Goal: Task Accomplishment & Management: Manage account settings

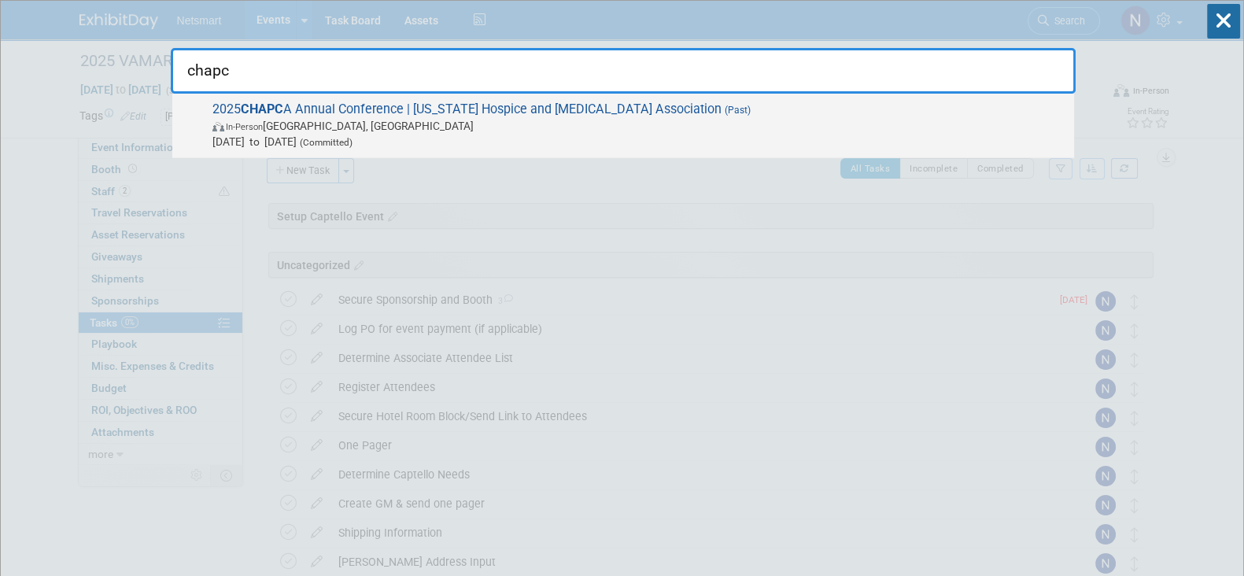
type input "chapc"
click at [641, 135] on span "Sep 16, 2025 to Sep 18, 2025 (Committed)" at bounding box center [639, 142] width 854 height 16
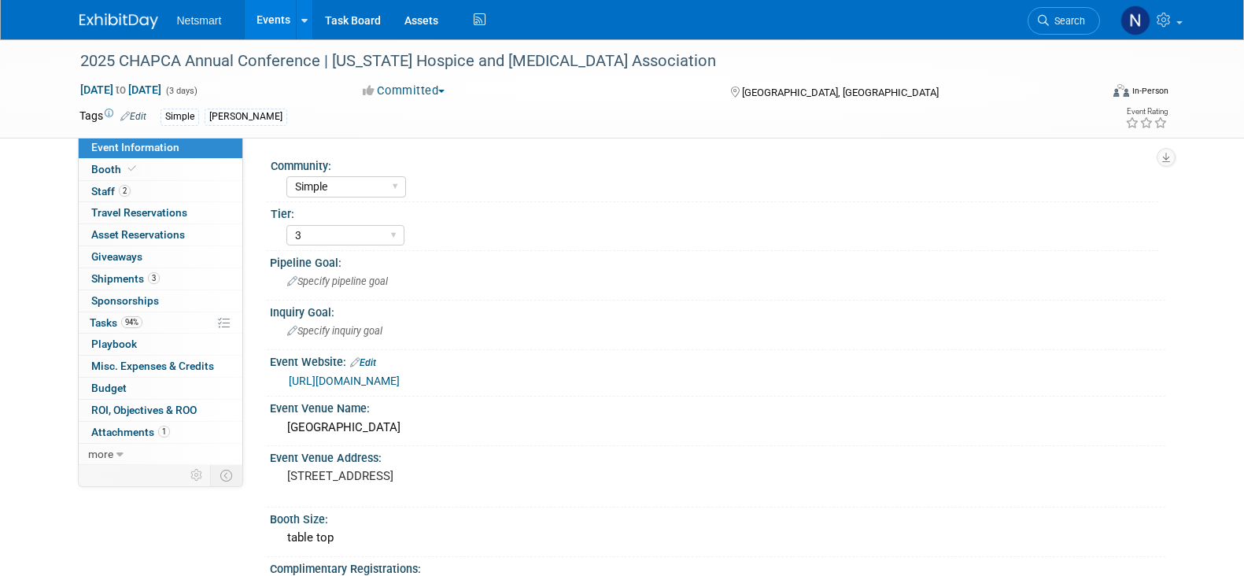
select select "Simple"
select select "3"
select select "No"
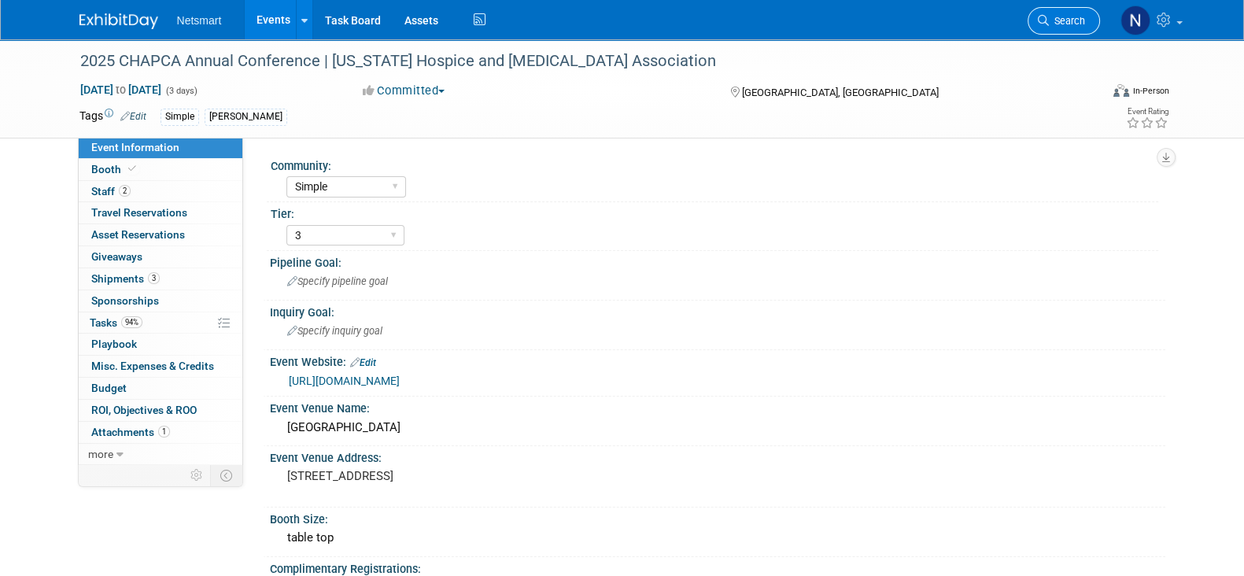
click at [1055, 15] on span "Search" at bounding box center [1067, 21] width 36 height 12
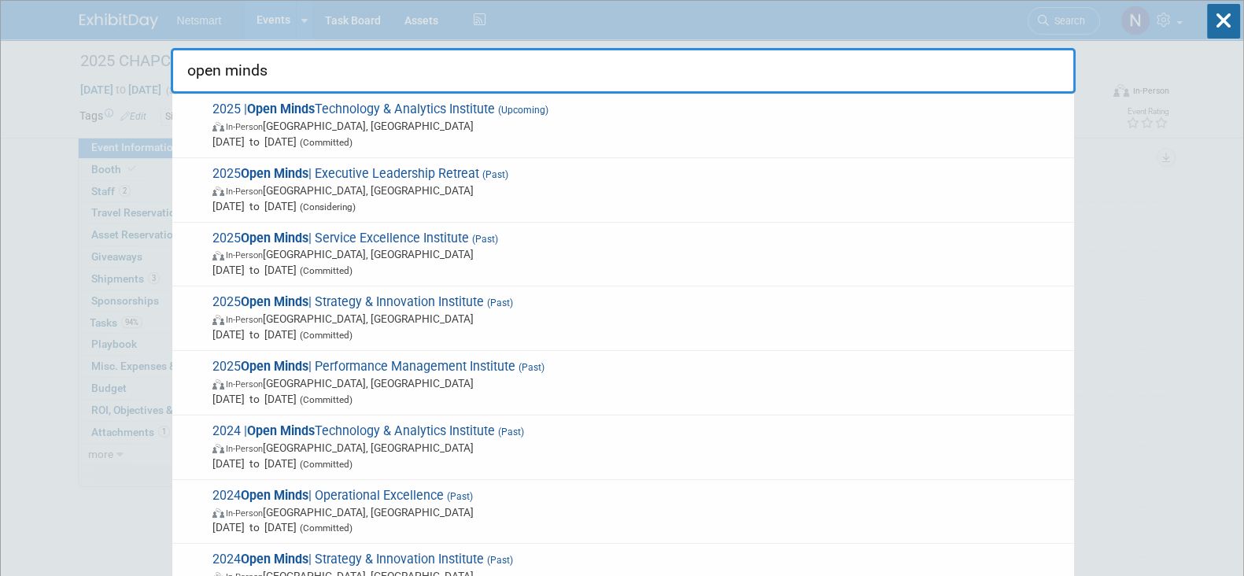
type input "open minds"
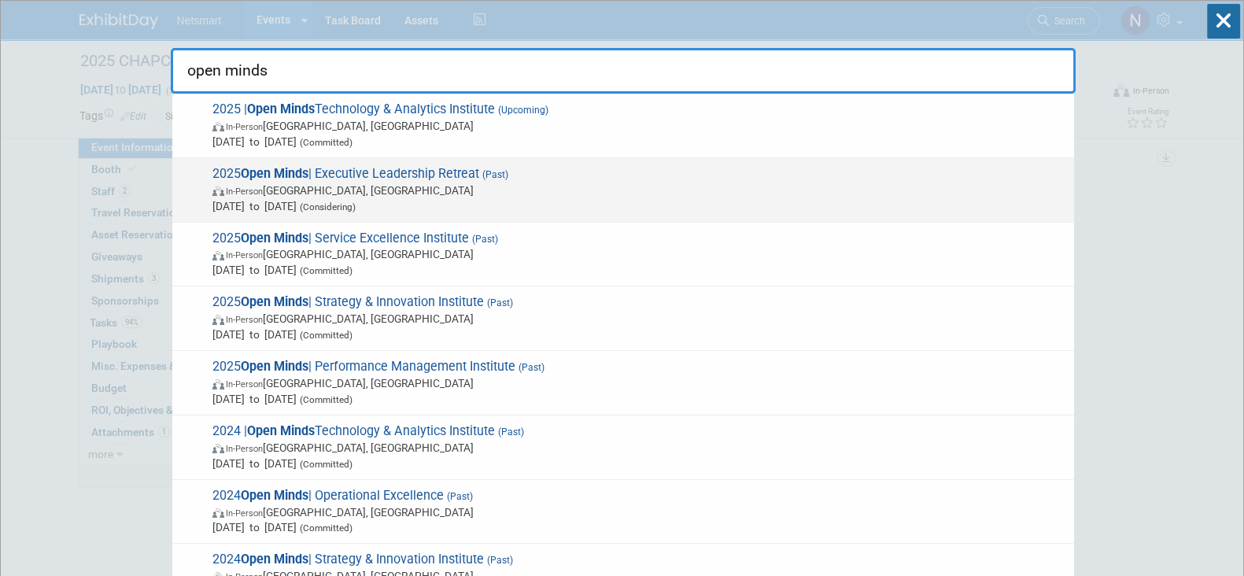
click at [415, 193] on span "In-Person Gettysburg, PA" at bounding box center [639, 191] width 854 height 16
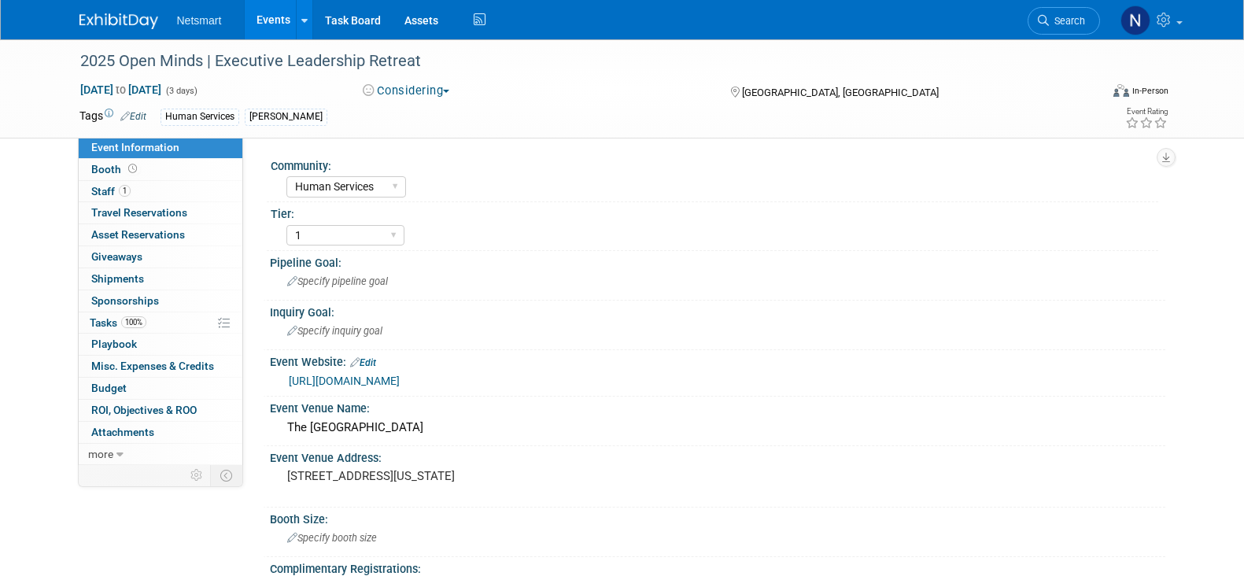
select select "Human Services"
select select "1"
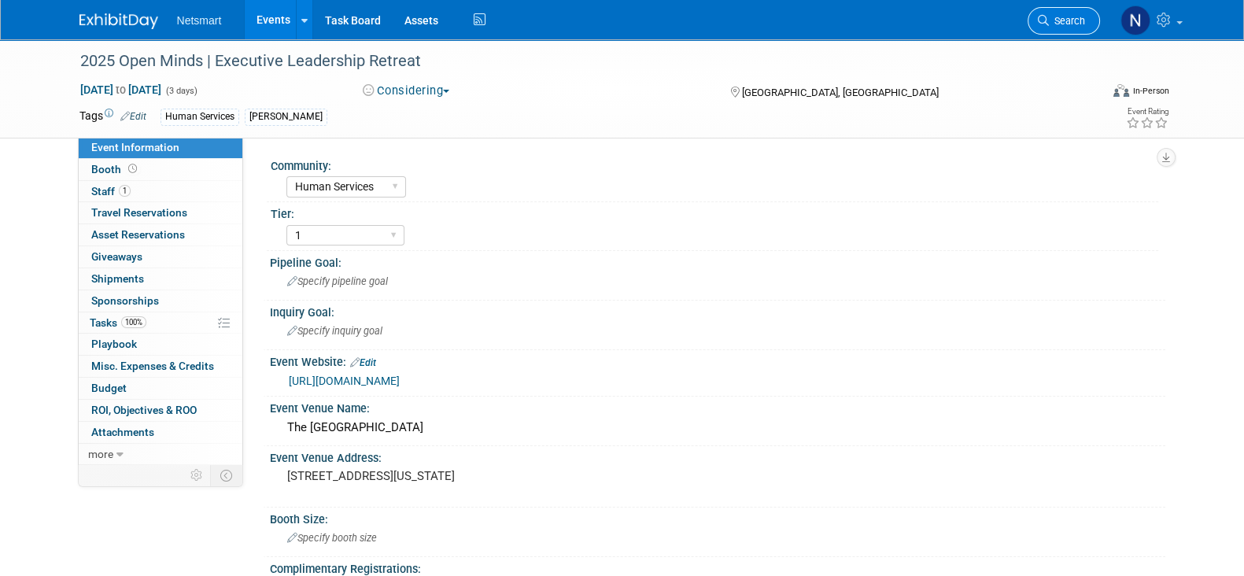
click at [1074, 15] on span "Search" at bounding box center [1067, 21] width 36 height 12
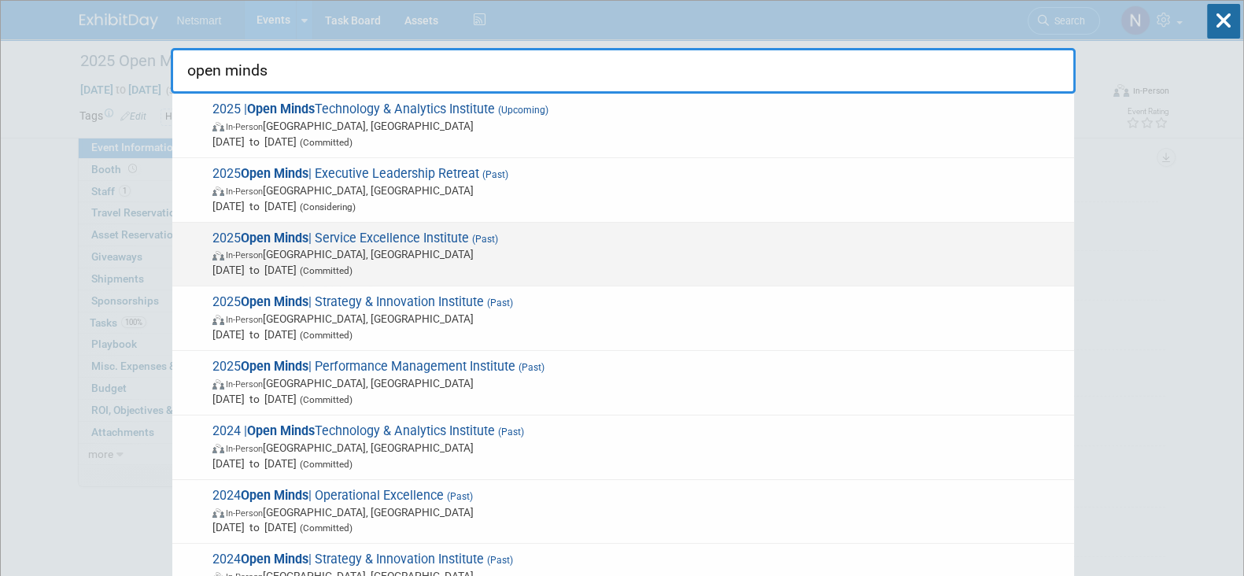
type input "open minds"
click at [315, 260] on span "In-Person Long Beach, CA" at bounding box center [639, 254] width 854 height 16
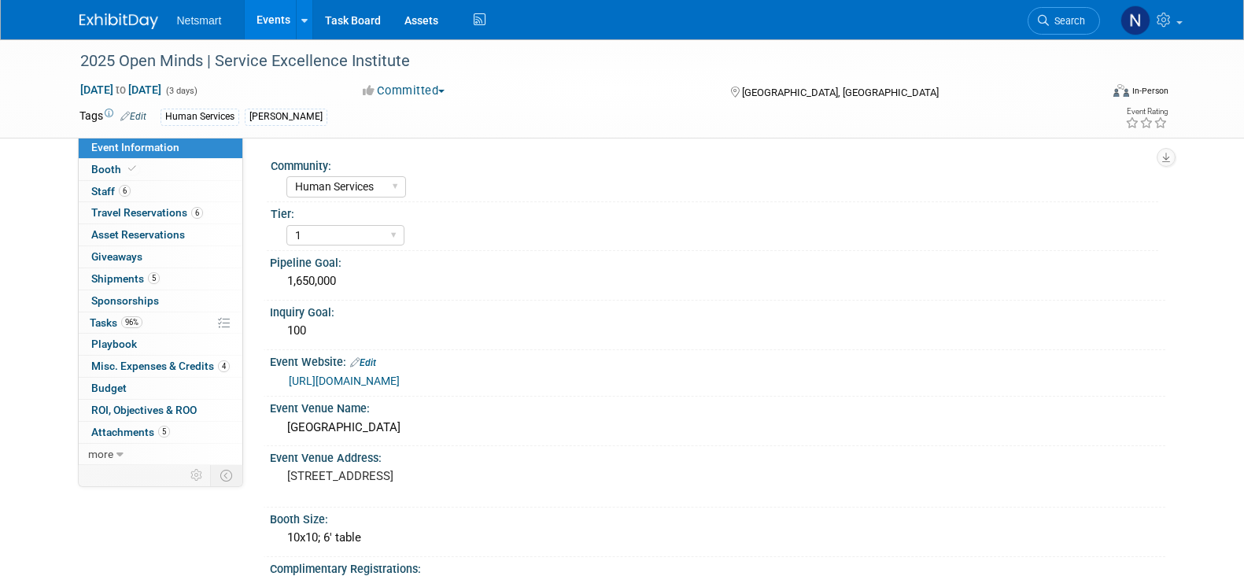
select select "Human Services"
select select "1"
select select "Yes"
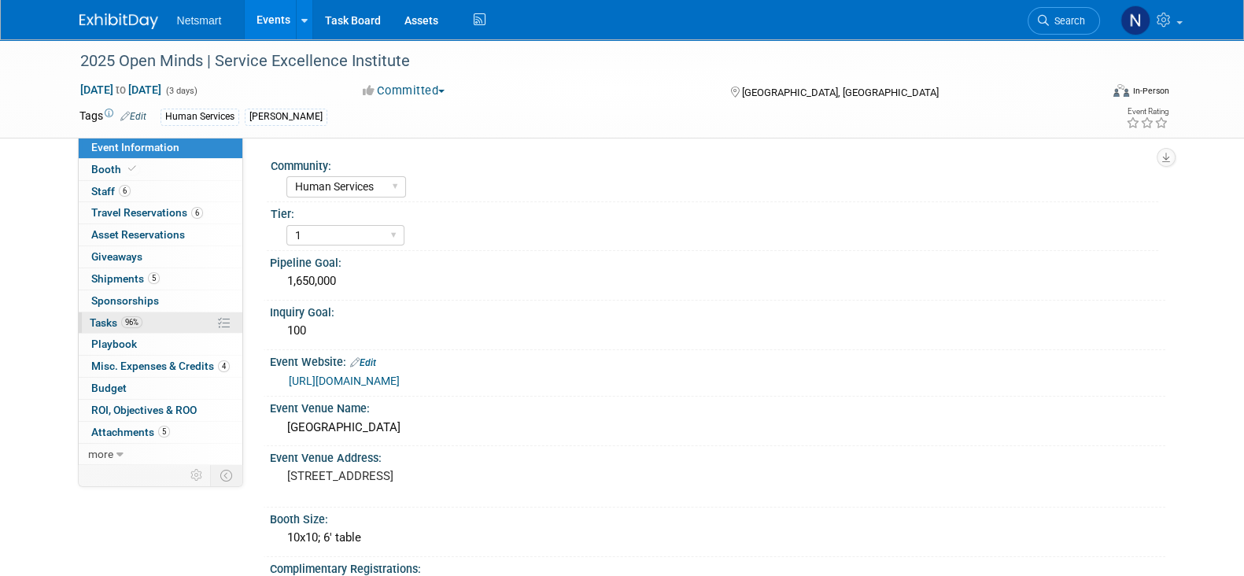
click at [139, 321] on span "96%" at bounding box center [131, 322] width 21 height 12
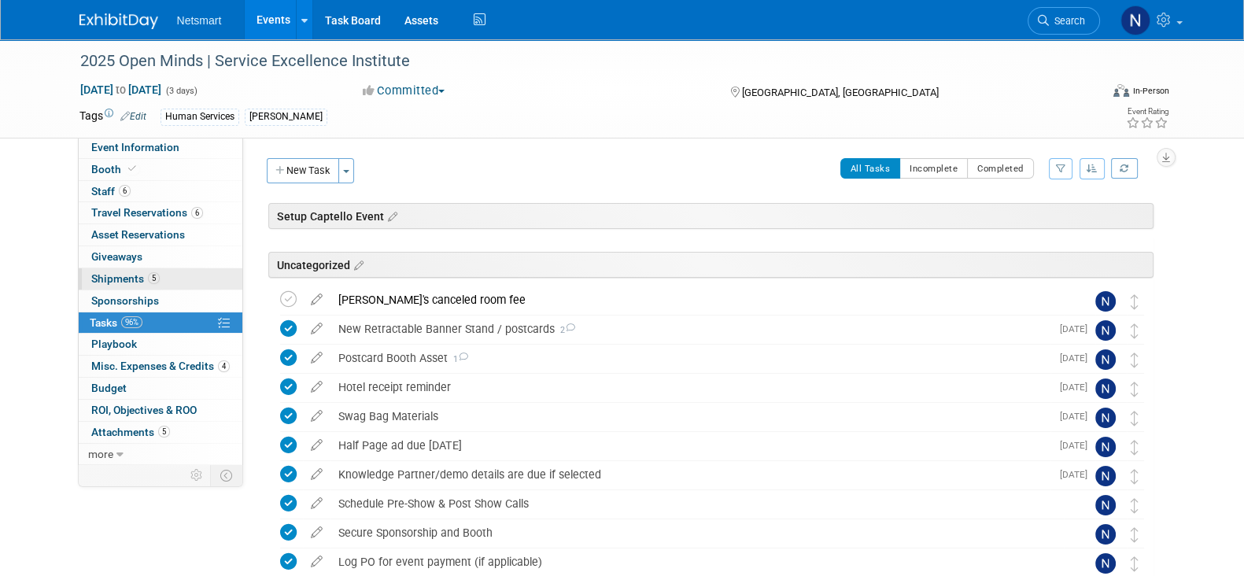
click at [149, 277] on span "5" at bounding box center [154, 278] width 12 height 12
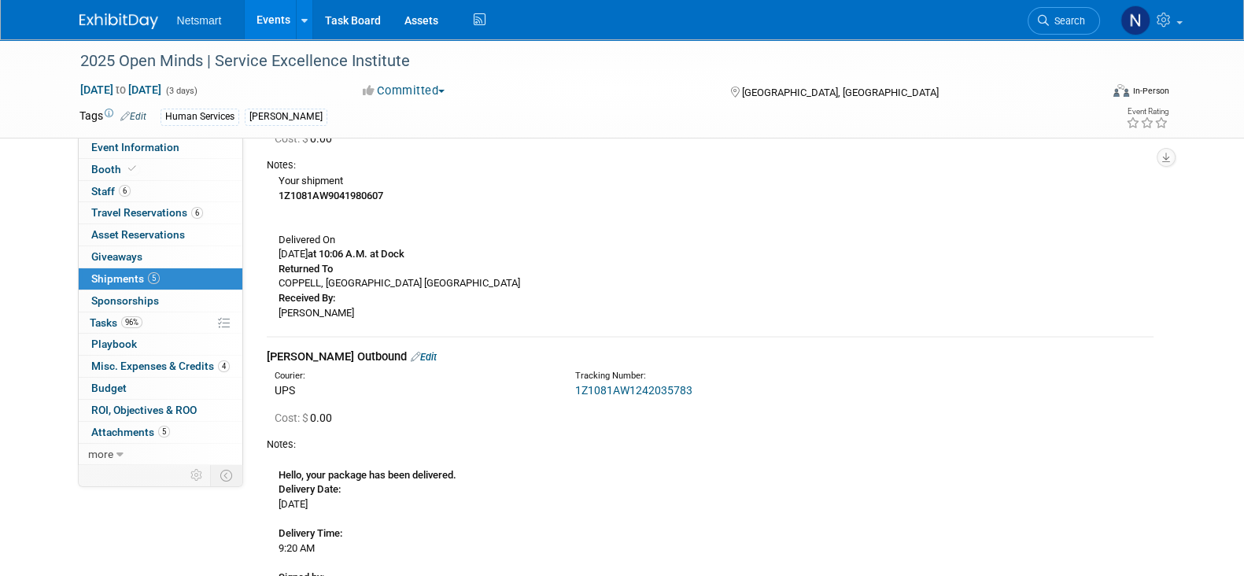
scroll to position [786, 0]
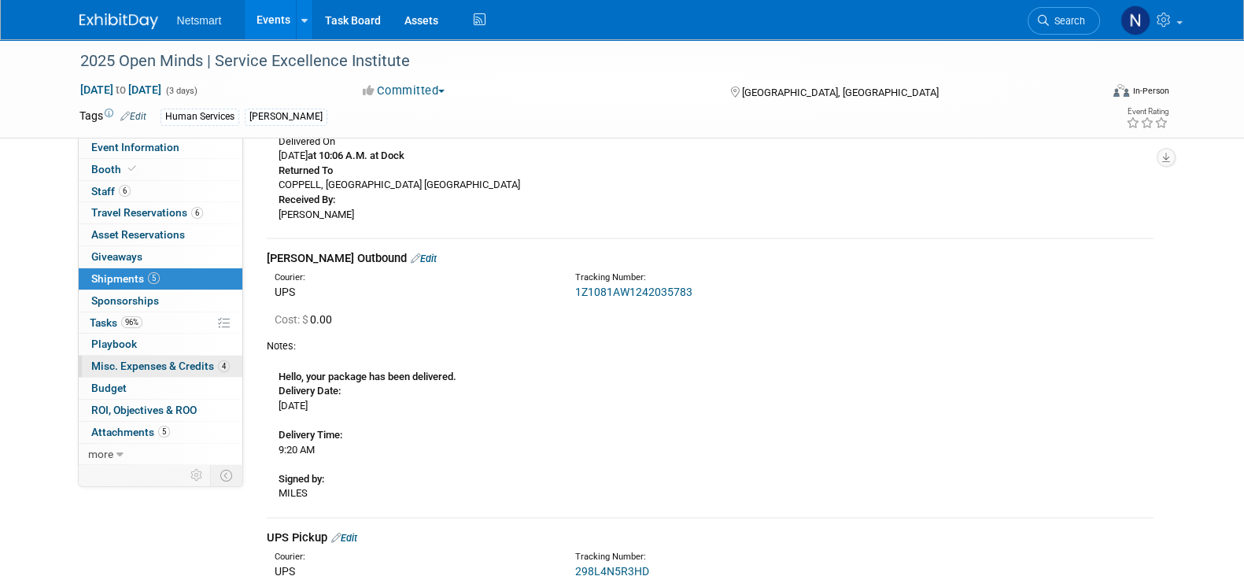
click at [166, 361] on span "Misc. Expenses & Credits 4" at bounding box center [160, 366] width 138 height 13
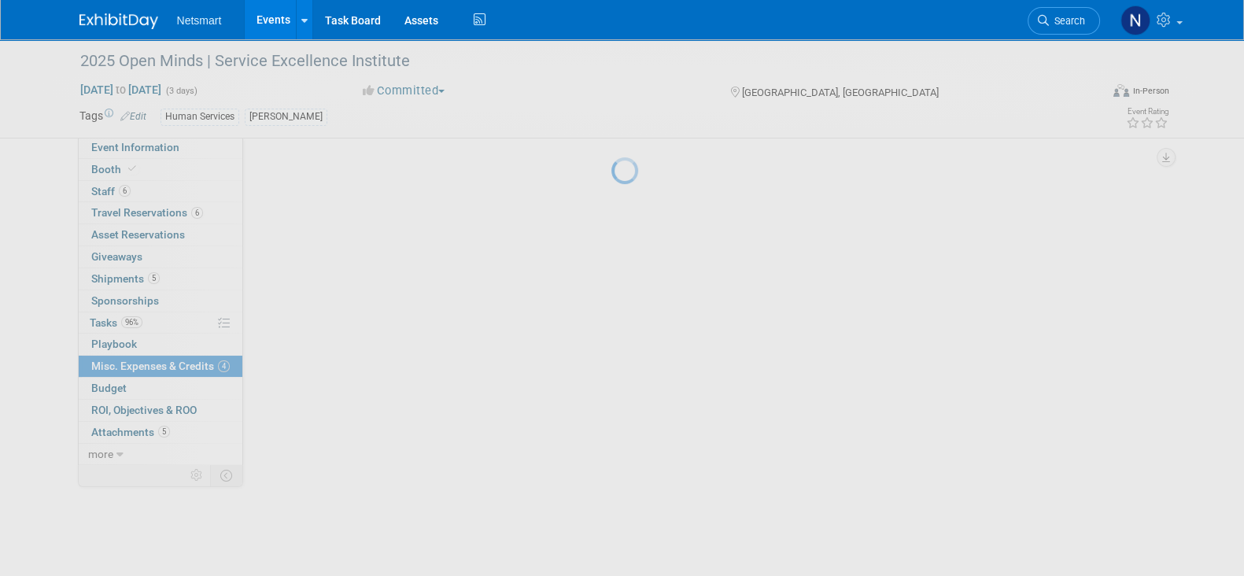
scroll to position [0, 0]
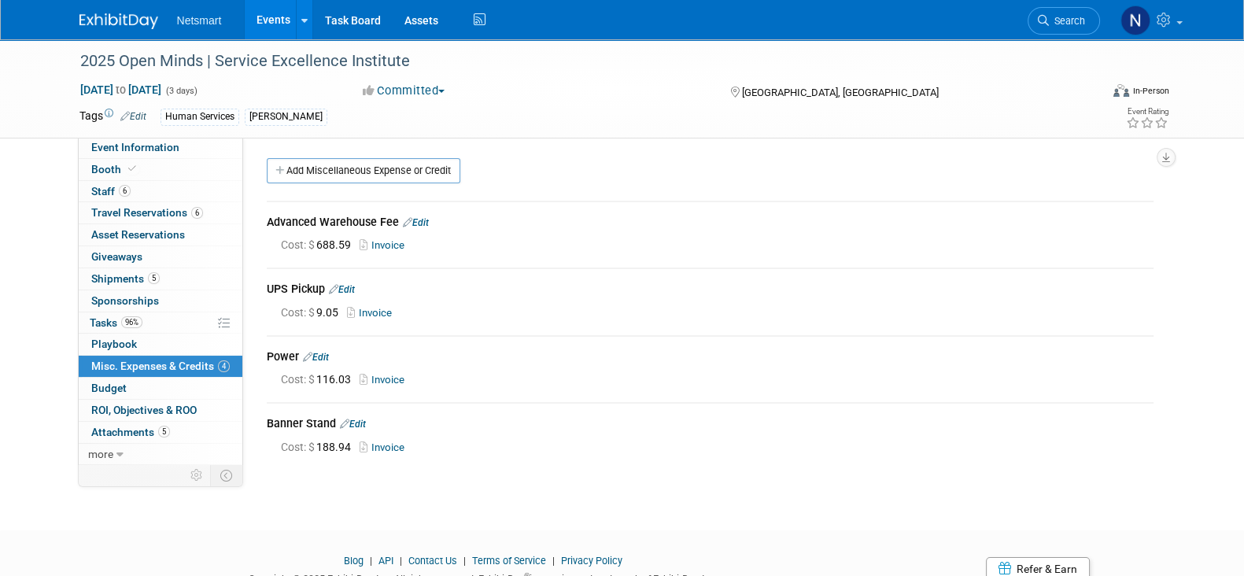
click at [1044, 28] on link "Search" at bounding box center [1063, 21] width 72 height 28
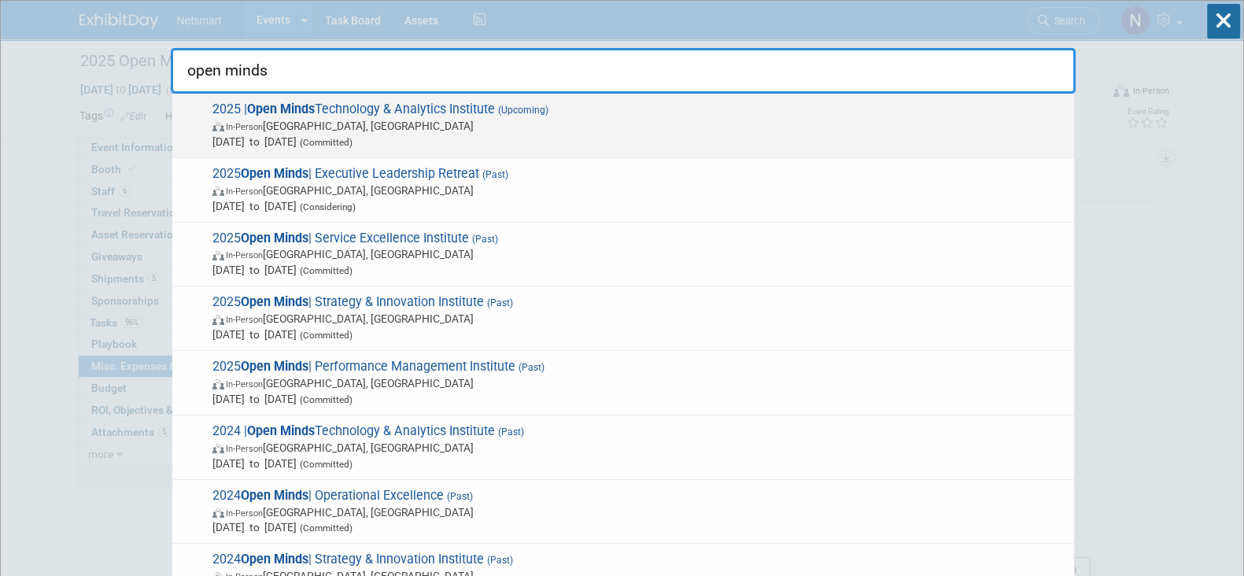
type input "open minds"
click at [573, 109] on span "2025 | Open Minds Technology & Analytics Institute (Upcoming) In-Person Philade…" at bounding box center [637, 125] width 858 height 48
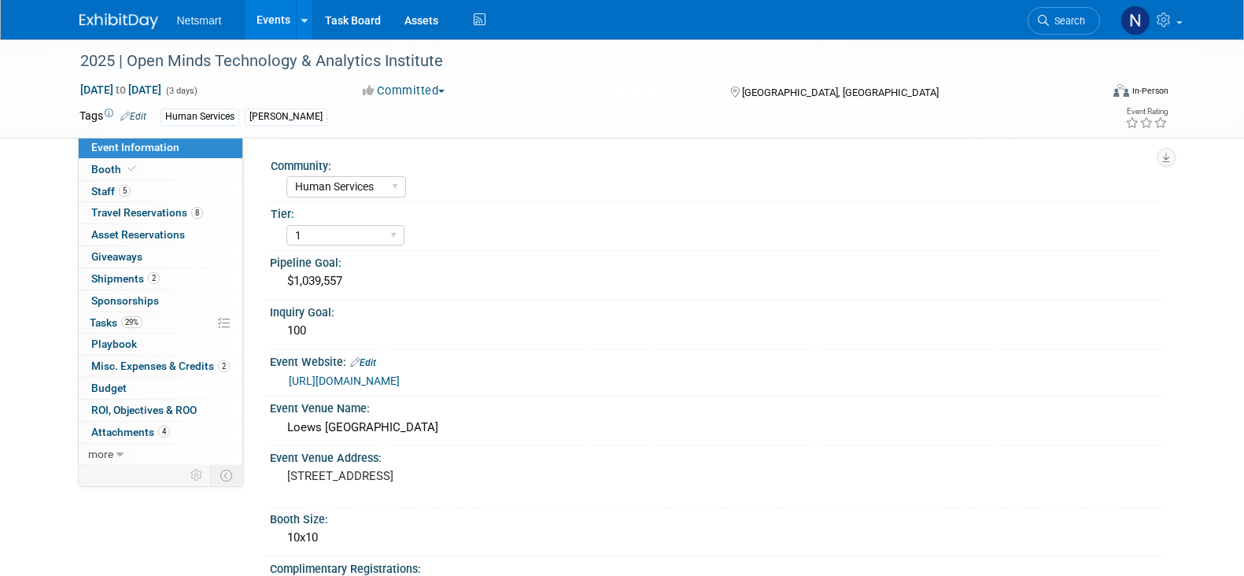
select select "Human Services"
select select "1"
select select "Yes"
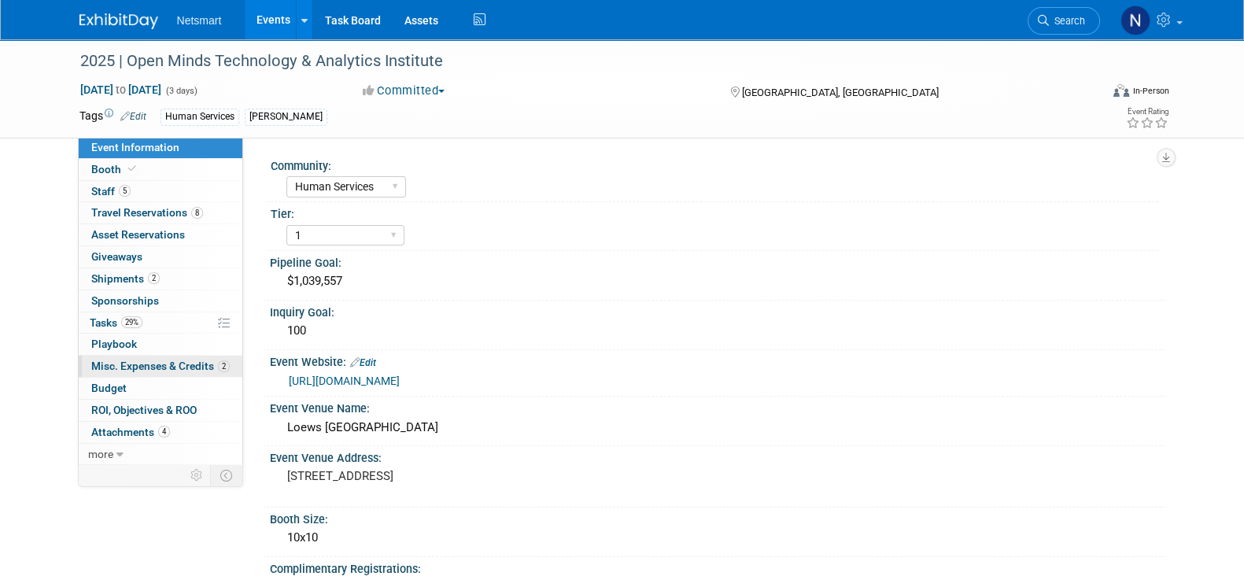
click at [145, 363] on span "Misc. Expenses & Credits 2" at bounding box center [160, 366] width 138 height 13
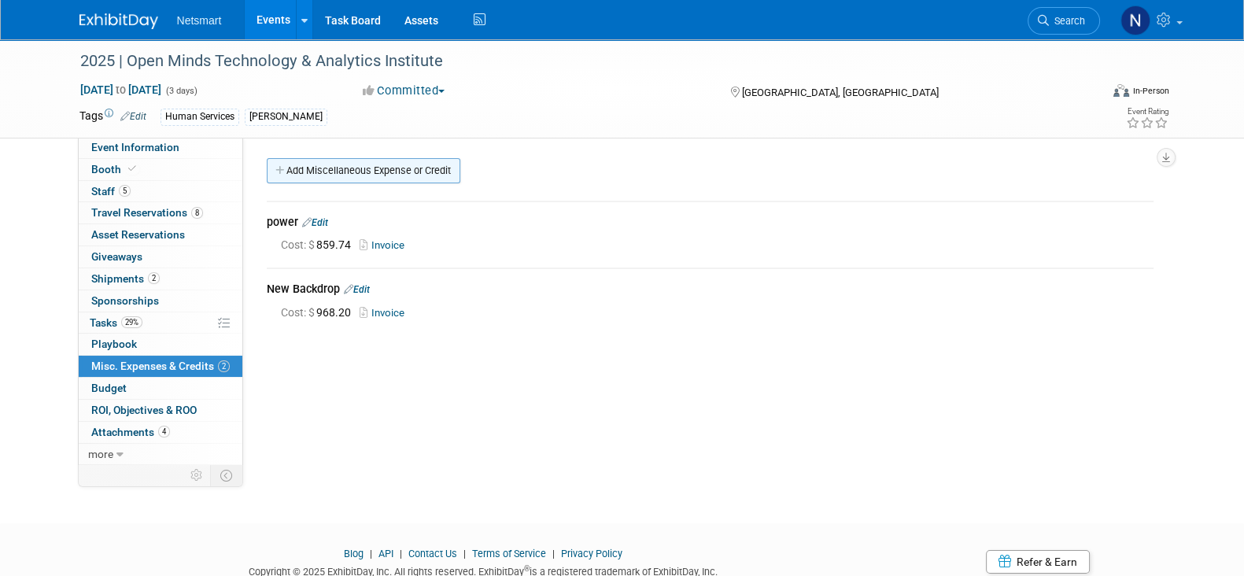
click at [349, 179] on link "Add Miscellaneous Expense or Credit" at bounding box center [364, 170] width 194 height 25
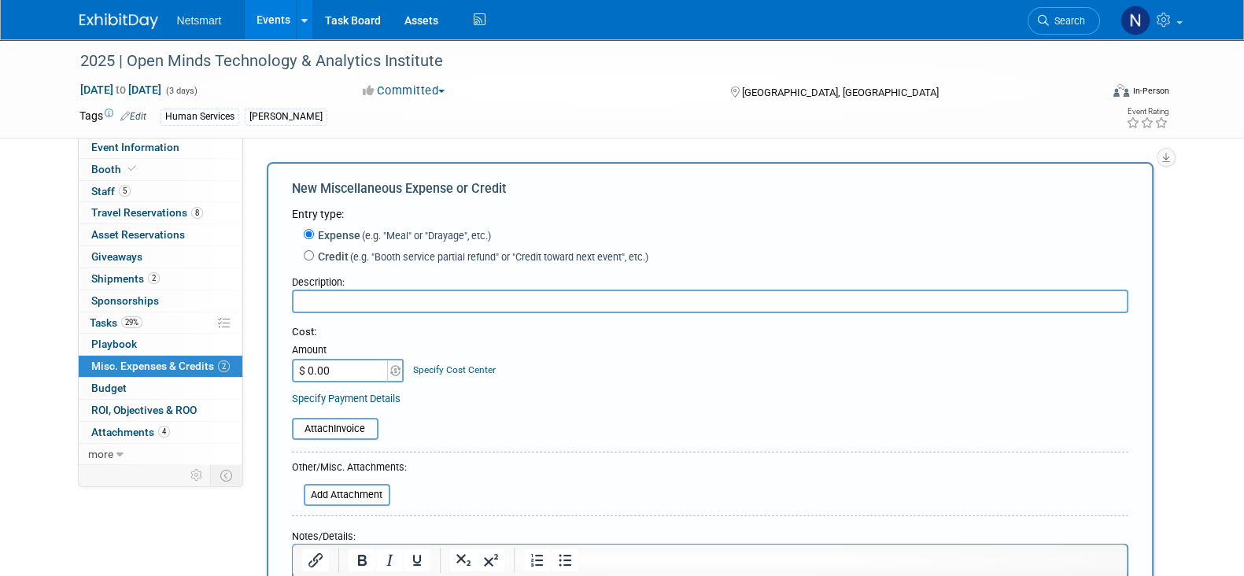
click at [324, 366] on input "$ 0.00" at bounding box center [341, 371] width 98 height 24
type input "$ 75.44"
click at [331, 297] on input "text" at bounding box center [710, 301] width 836 height 24
type input "Bag Insert"
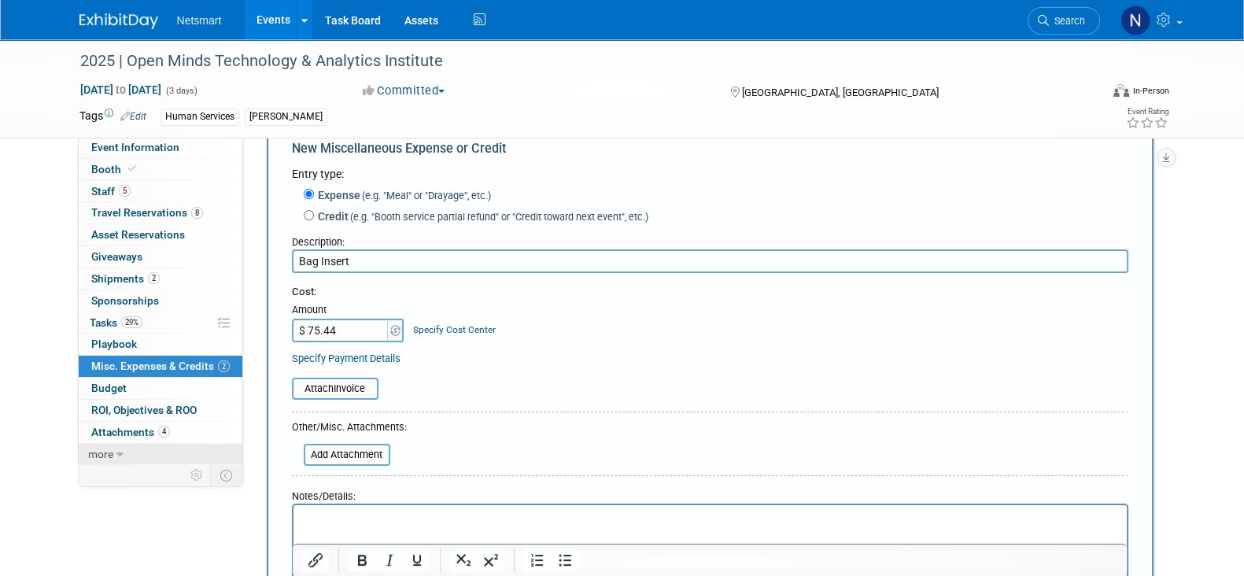
scroll to position [98, 0]
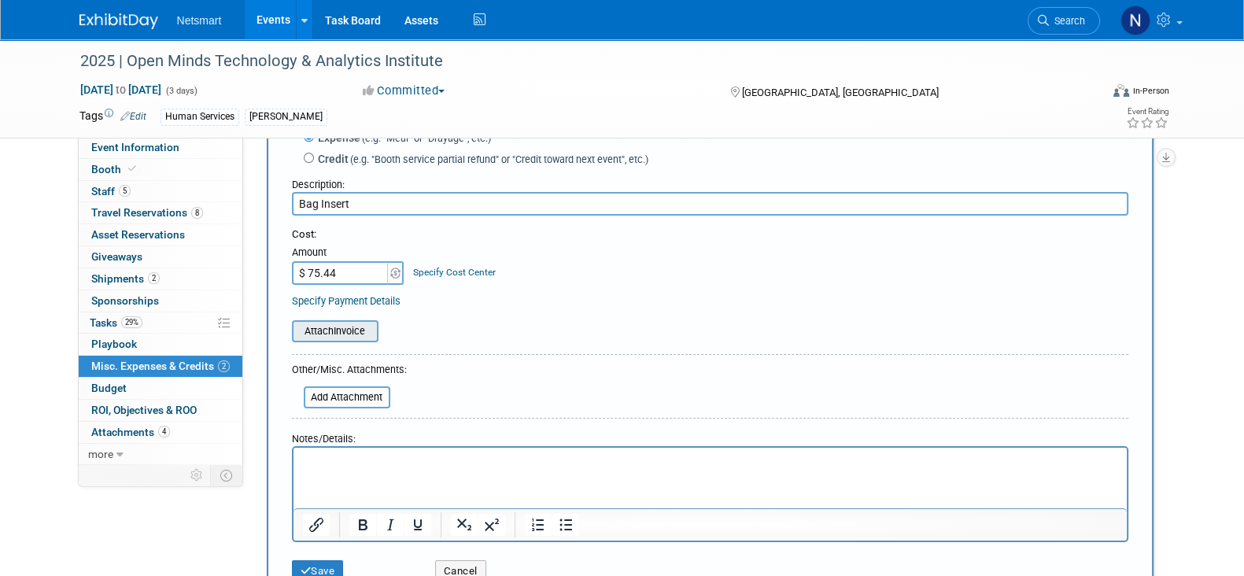
click at [312, 328] on input "file" at bounding box center [283, 331] width 187 height 19
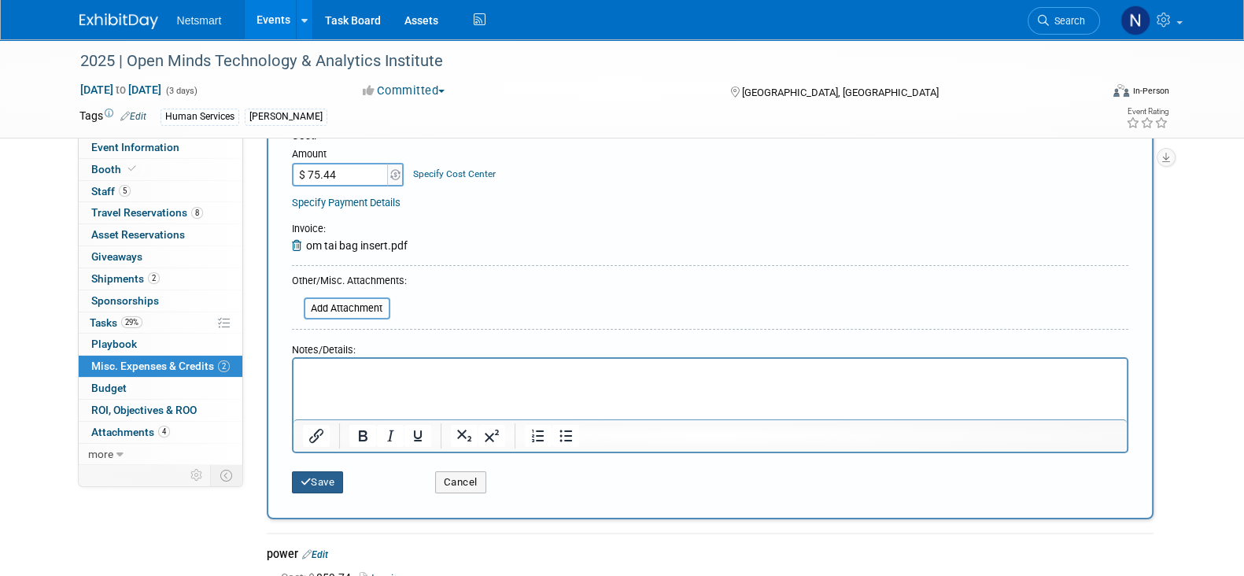
click at [319, 479] on button "Save" at bounding box center [318, 482] width 52 height 22
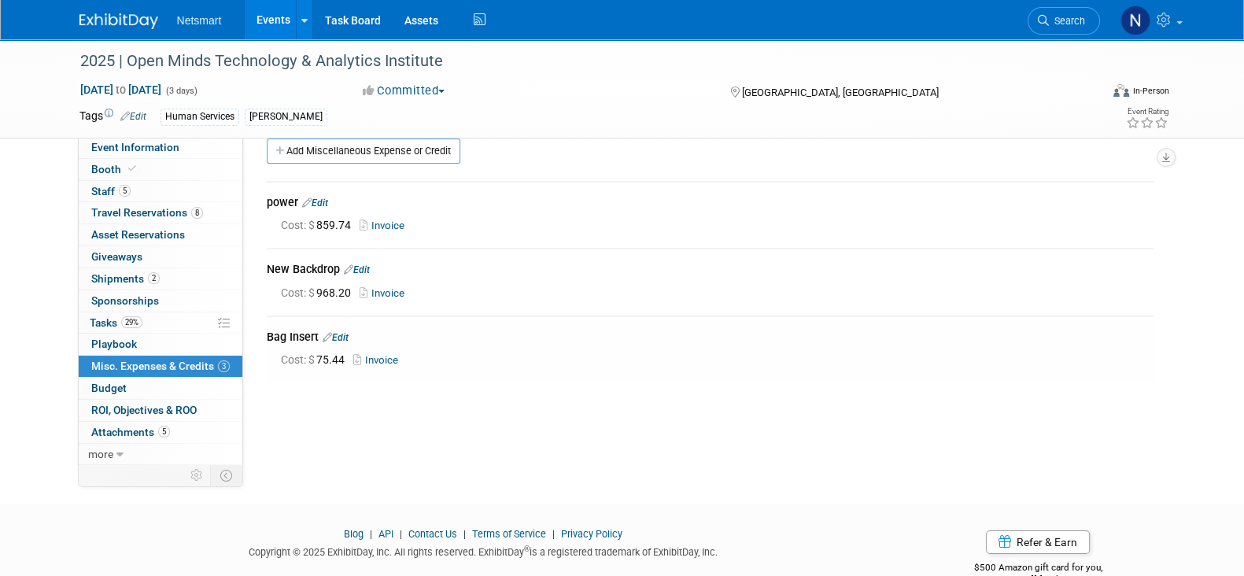
scroll to position [0, 0]
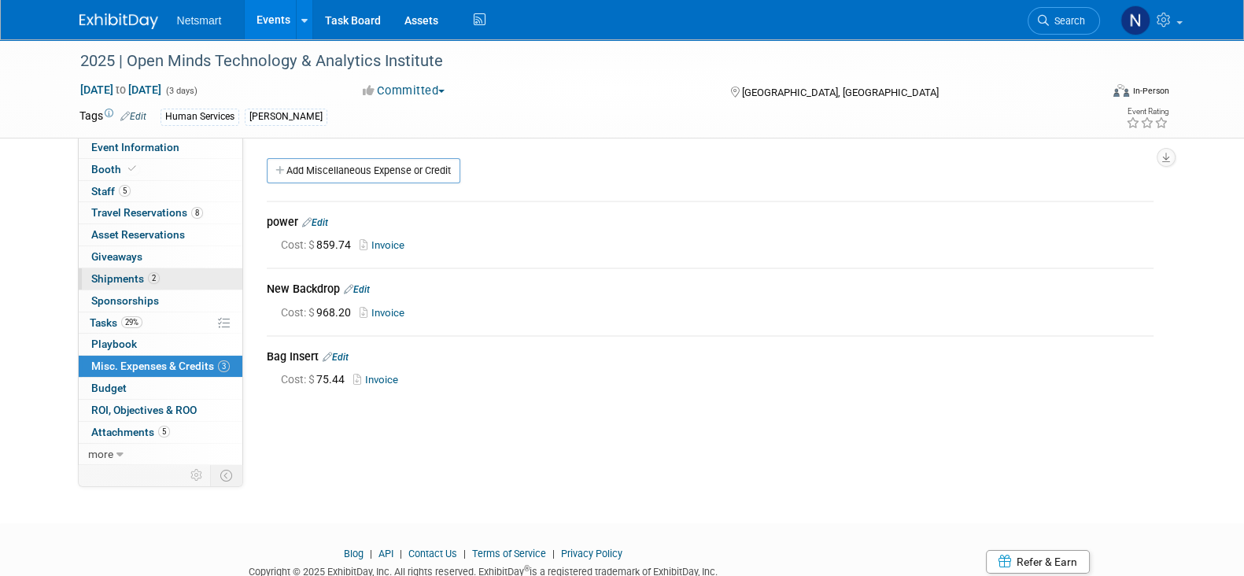
click at [161, 277] on link "2 Shipments 2" at bounding box center [161, 278] width 164 height 21
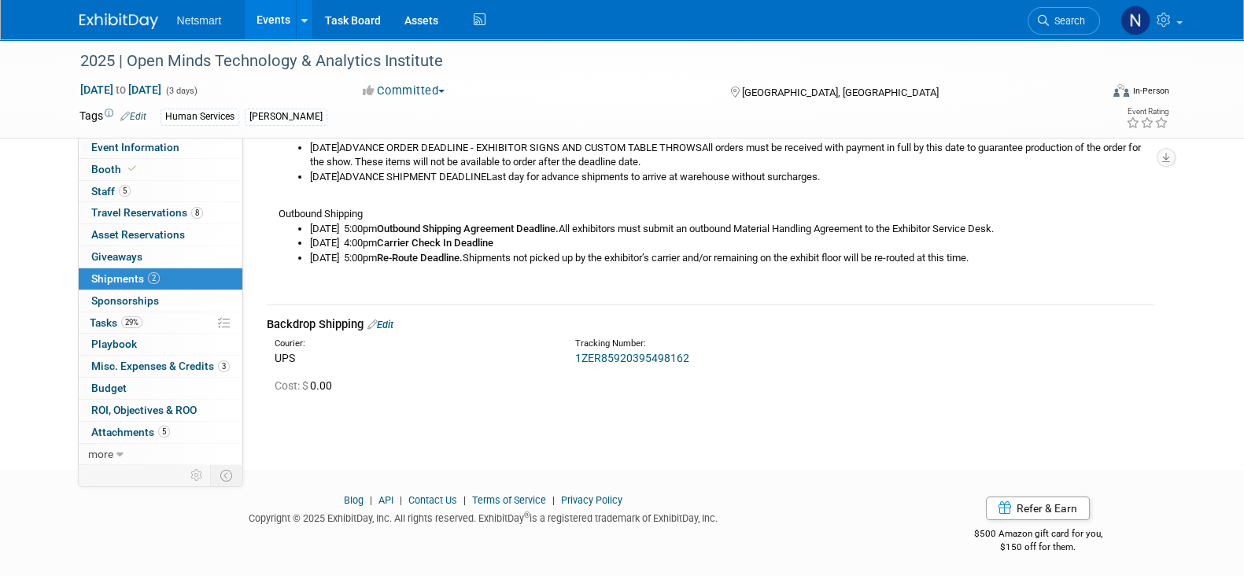
scroll to position [224, 0]
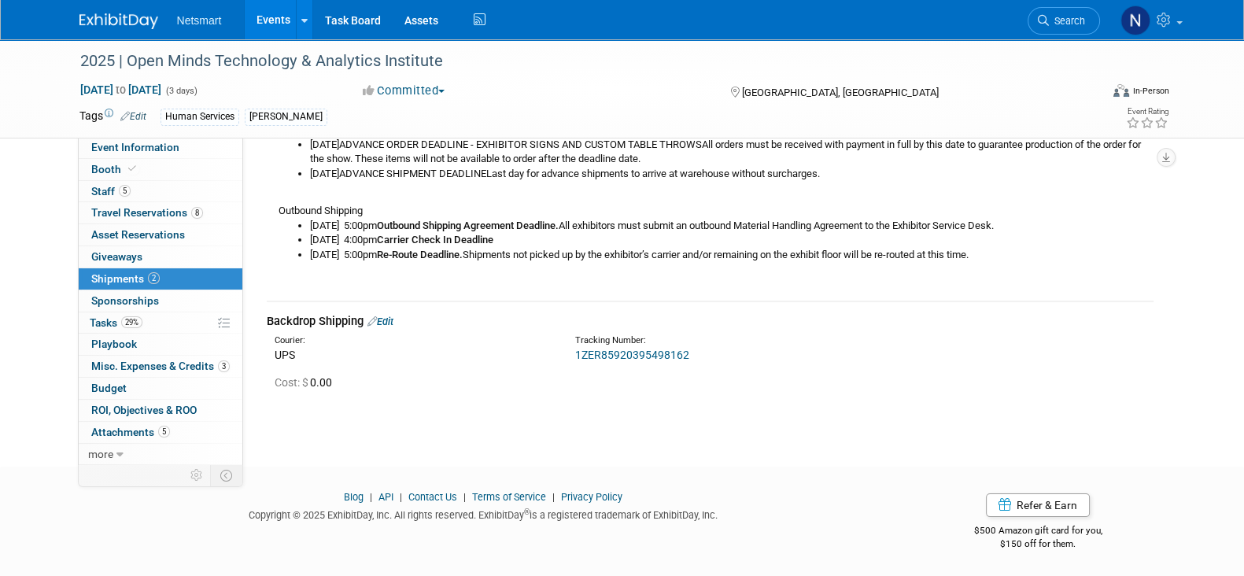
click at [600, 356] on link "1ZER85920395498162" at bounding box center [632, 355] width 114 height 13
